Goal: Use online tool/utility: Utilize a website feature to perform a specific function

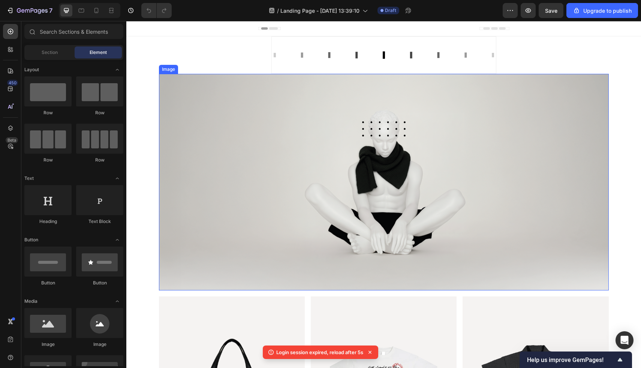
click at [164, 109] on img at bounding box center [384, 182] width 450 height 217
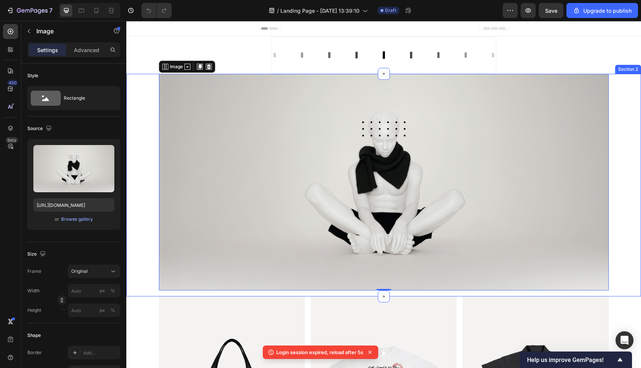
click at [144, 113] on div "Image 0 Row" at bounding box center [383, 185] width 514 height 223
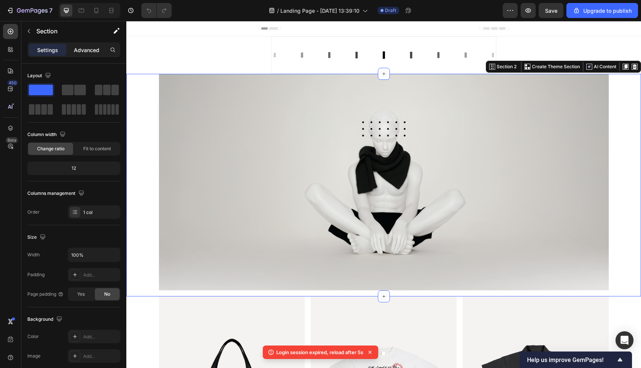
click at [94, 46] on p "Advanced" at bounding box center [86, 50] width 25 height 8
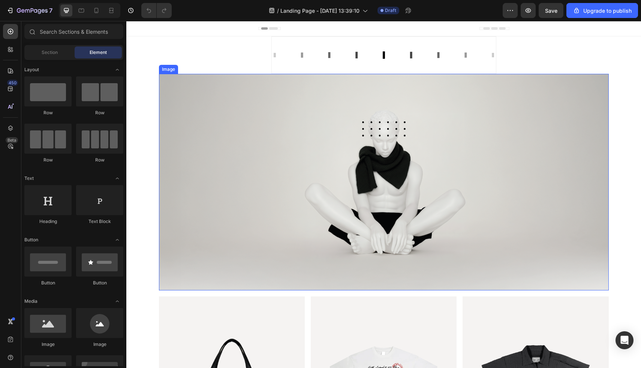
click at [146, 130] on div "Image Row" at bounding box center [383, 185] width 514 height 223
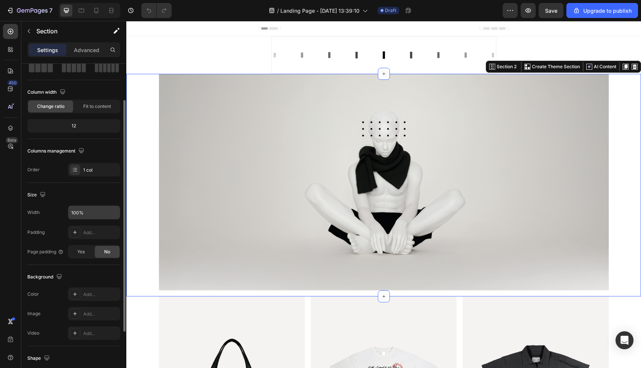
scroll to position [54, 0]
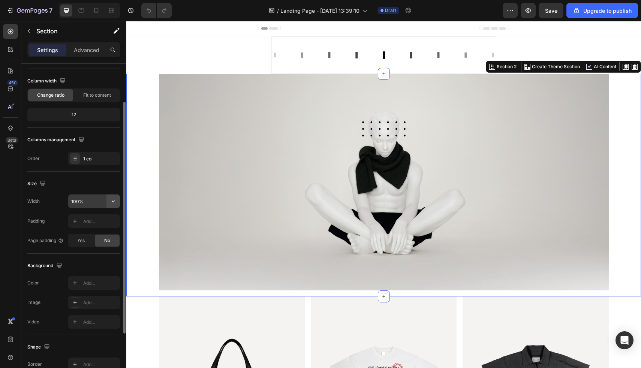
click at [110, 203] on icon "button" at bounding box center [112, 200] width 7 height 7
click at [60, 198] on div "Width 100%" at bounding box center [73, 201] width 93 height 14
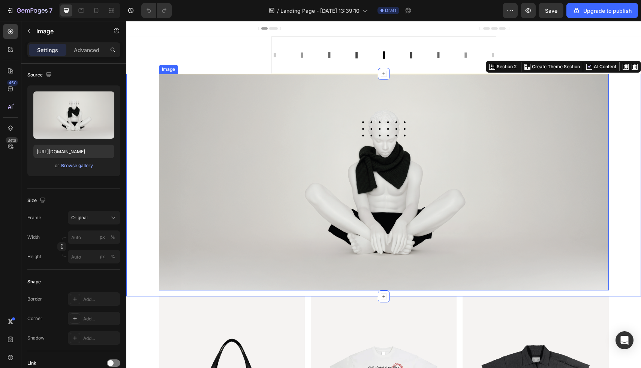
click at [176, 149] on img at bounding box center [384, 182] width 450 height 217
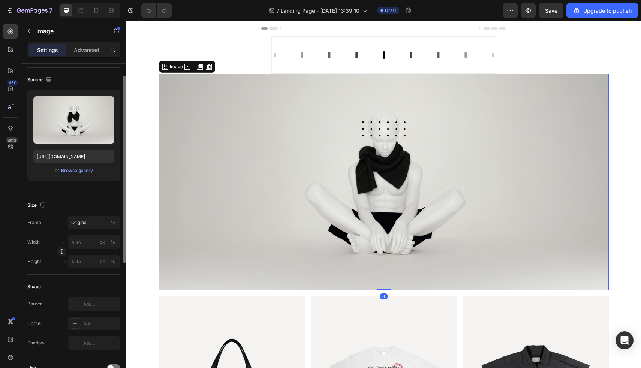
scroll to position [81, 0]
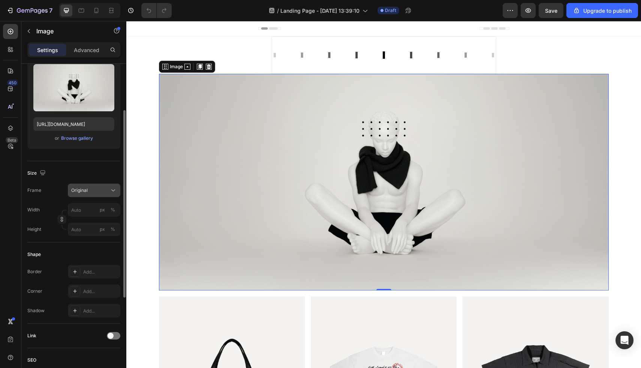
click at [109, 190] on icon at bounding box center [112, 190] width 7 height 7
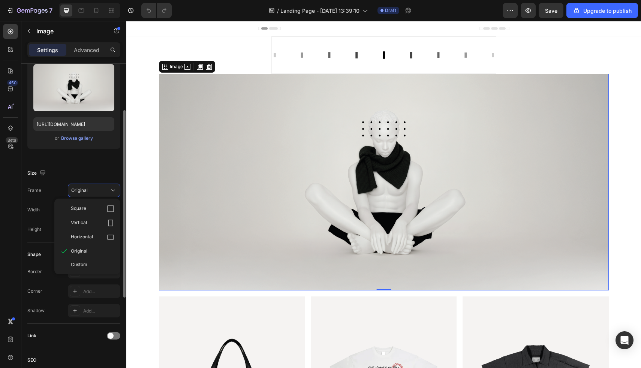
click at [55, 202] on div "Square Vertical Horizontal Original Custom" at bounding box center [87, 237] width 66 height 70
click at [52, 184] on div "Frame Original Square Vertical Horizontal Original Custom" at bounding box center [73, 190] width 93 height 13
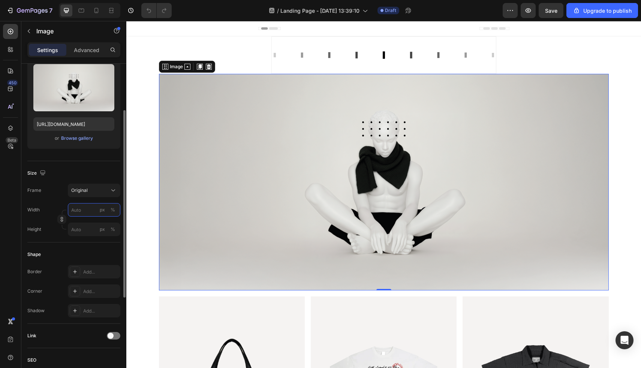
click at [83, 209] on input "px %" at bounding box center [94, 209] width 52 height 13
click at [82, 227] on p "Full 100%" at bounding box center [92, 227] width 43 height 7
type input "100"
click at [162, 160] on img at bounding box center [384, 182] width 450 height 217
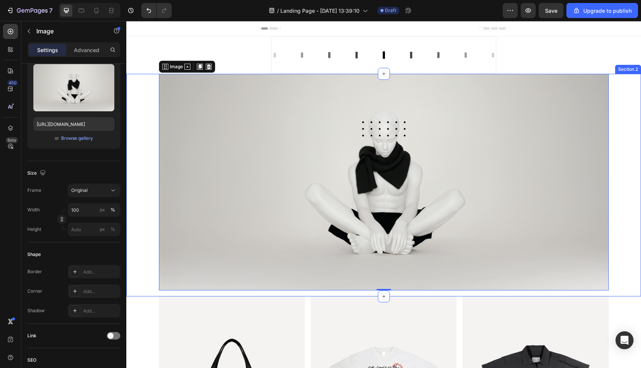
click at [151, 160] on div "Image 0 Row" at bounding box center [383, 185] width 514 height 223
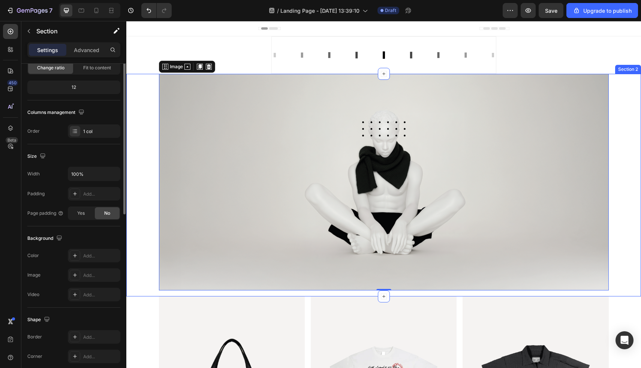
scroll to position [0, 0]
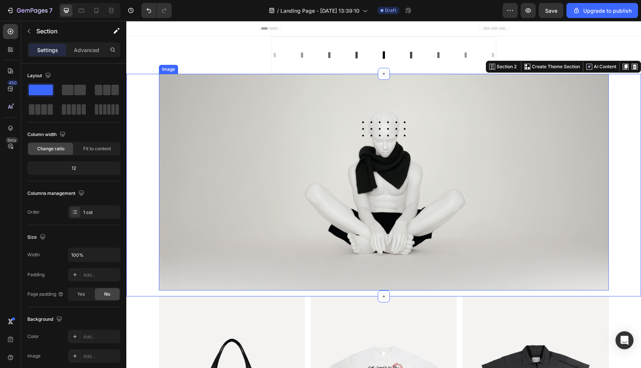
click at [160, 173] on img at bounding box center [384, 182] width 450 height 217
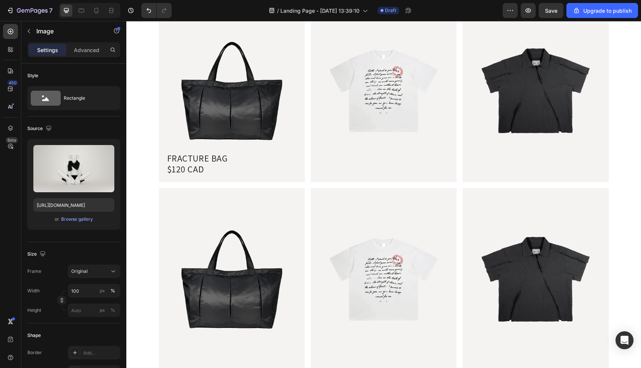
scroll to position [302, 0]
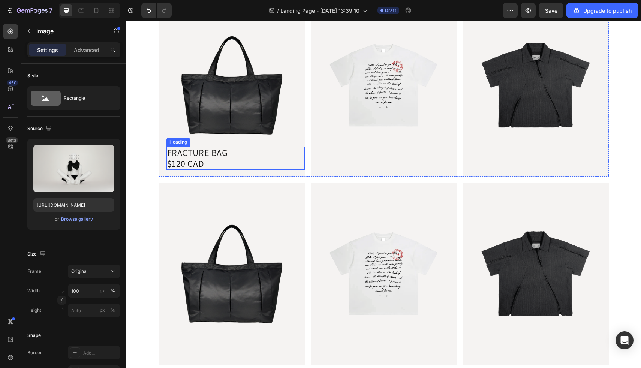
click at [196, 167] on h2 "FRACTURE BAG $120 CAD" at bounding box center [235, 157] width 138 height 23
